Goal: Task Accomplishment & Management: Complete application form

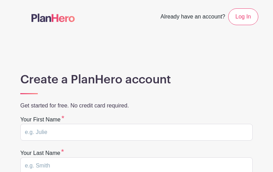
type input "avBvpdtnVOgFy"
type input "idSJVhmForYsuuZC"
type input "[EMAIL_ADDRESS][DOMAIN_NAME]"
